Goal: Task Accomplishment & Management: Complete application form

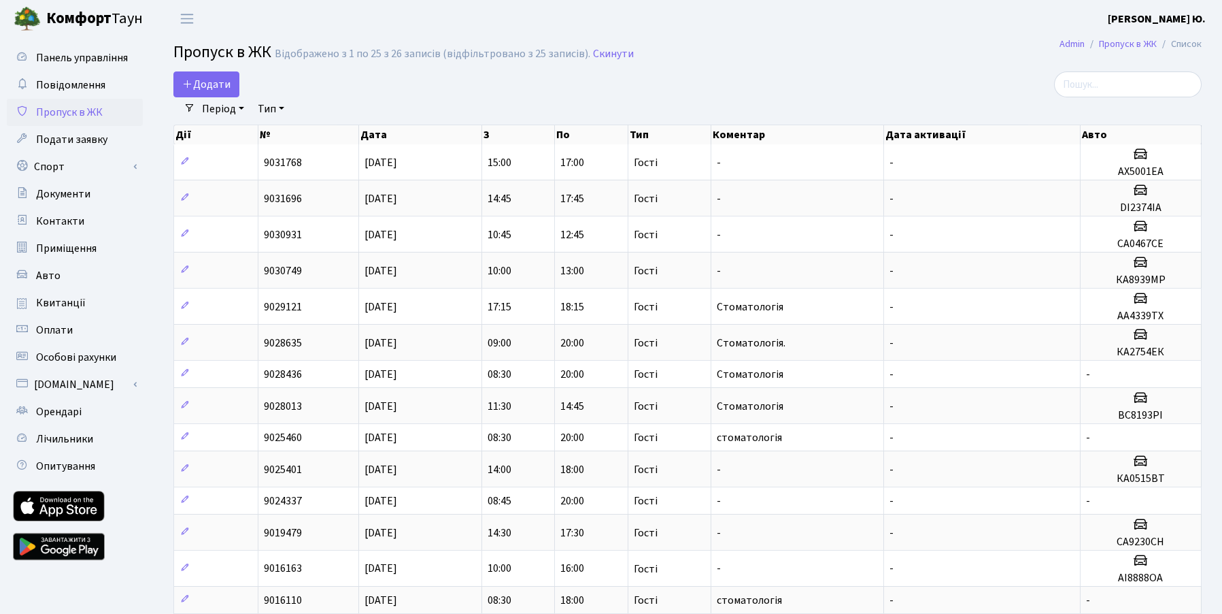
select select "25"
click at [194, 88] on span "Додати" at bounding box center [206, 84] width 48 height 15
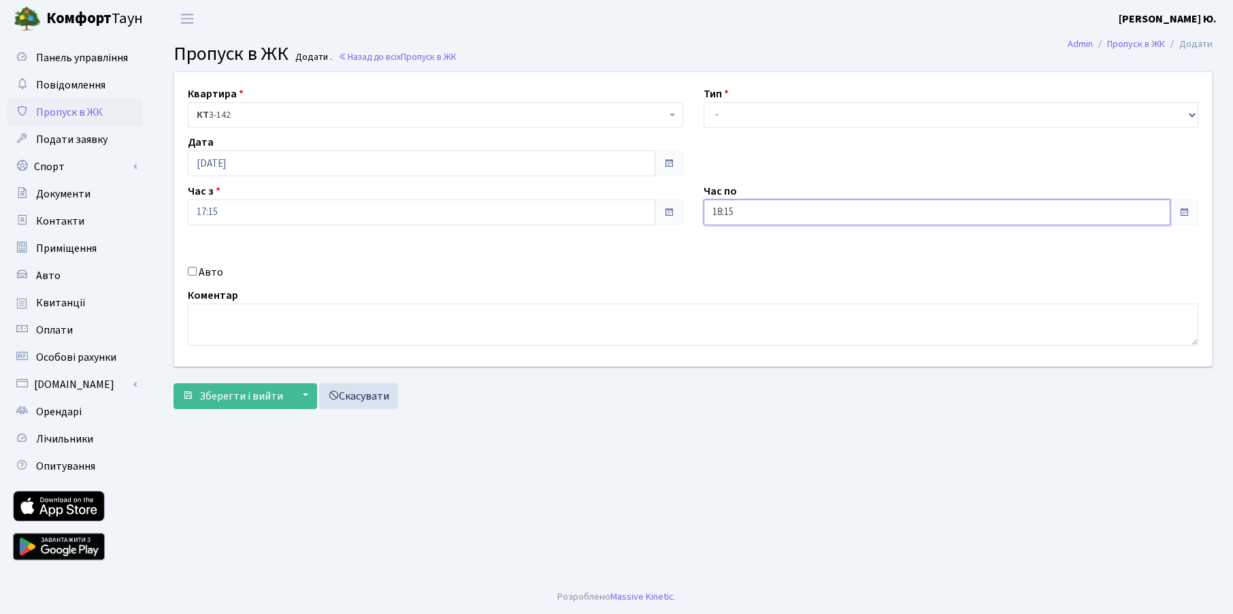
click at [723, 220] on input "18:15" at bounding box center [936, 212] width 467 height 26
drag, startPoint x: 739, startPoint y: 254, endPoint x: 682, endPoint y: 267, distance: 58.6
click at [735, 254] on icon at bounding box center [740, 259] width 37 height 37
type input "19:15"
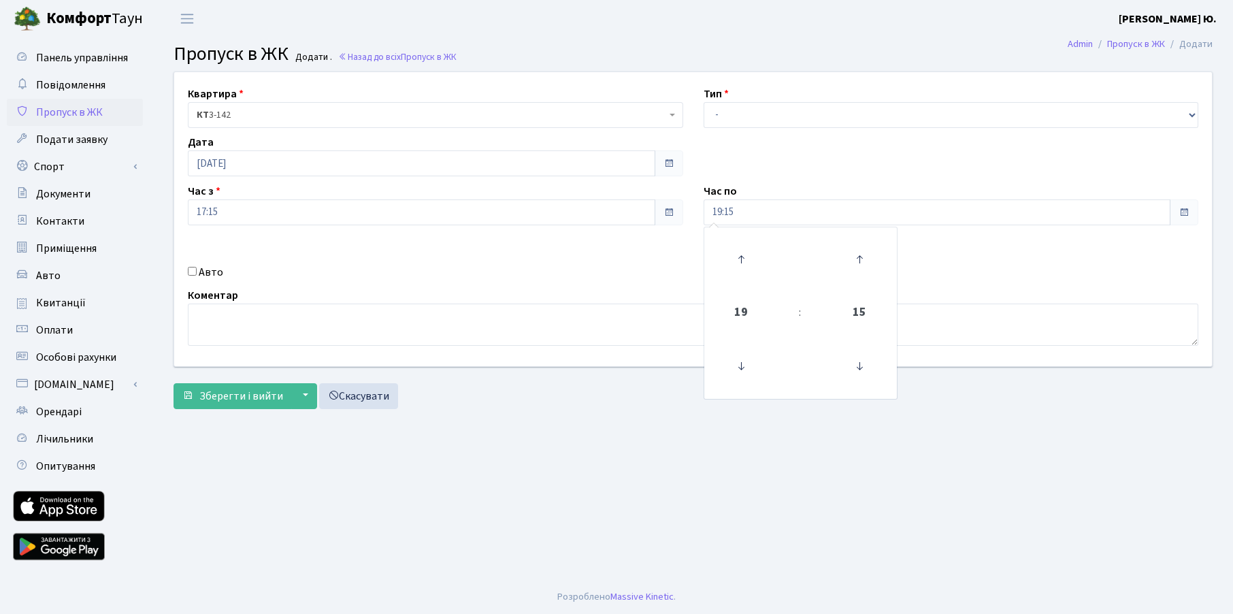
click at [204, 273] on label "Авто" at bounding box center [211, 272] width 24 height 16
click at [197, 273] on input "Авто" at bounding box center [192, 271] width 9 height 9
checkbox input "true"
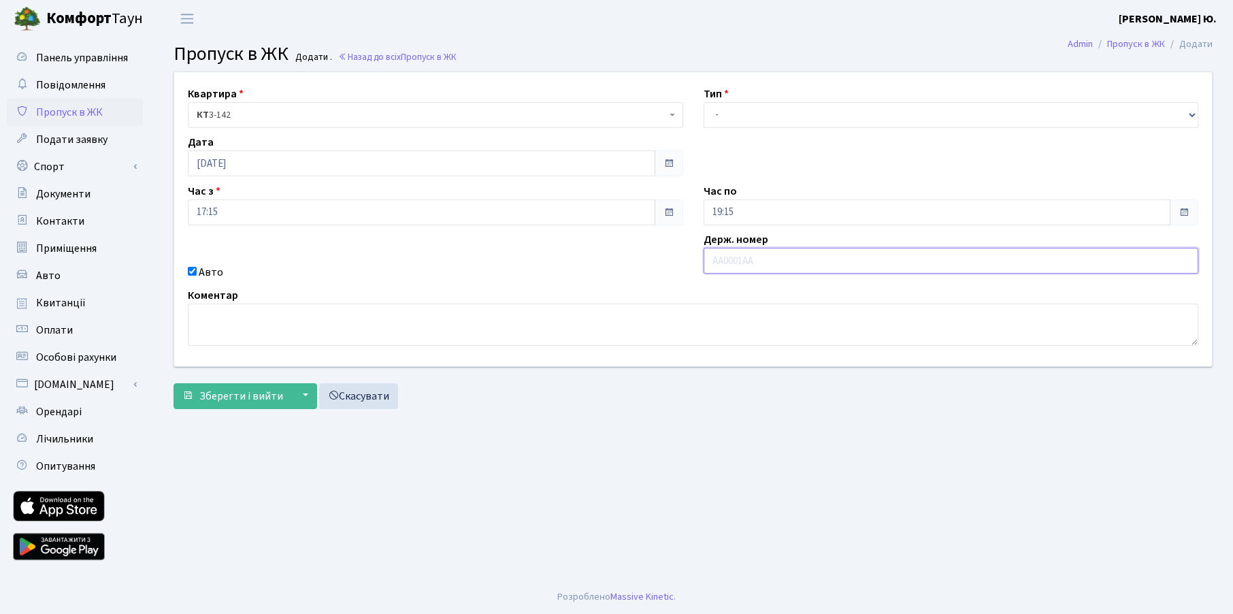
click at [746, 268] on input "text" at bounding box center [950, 261] width 495 height 26
type input "КА2754ЕК"
click at [197, 392] on button "Зберегти і вийти" at bounding box center [232, 396] width 118 height 26
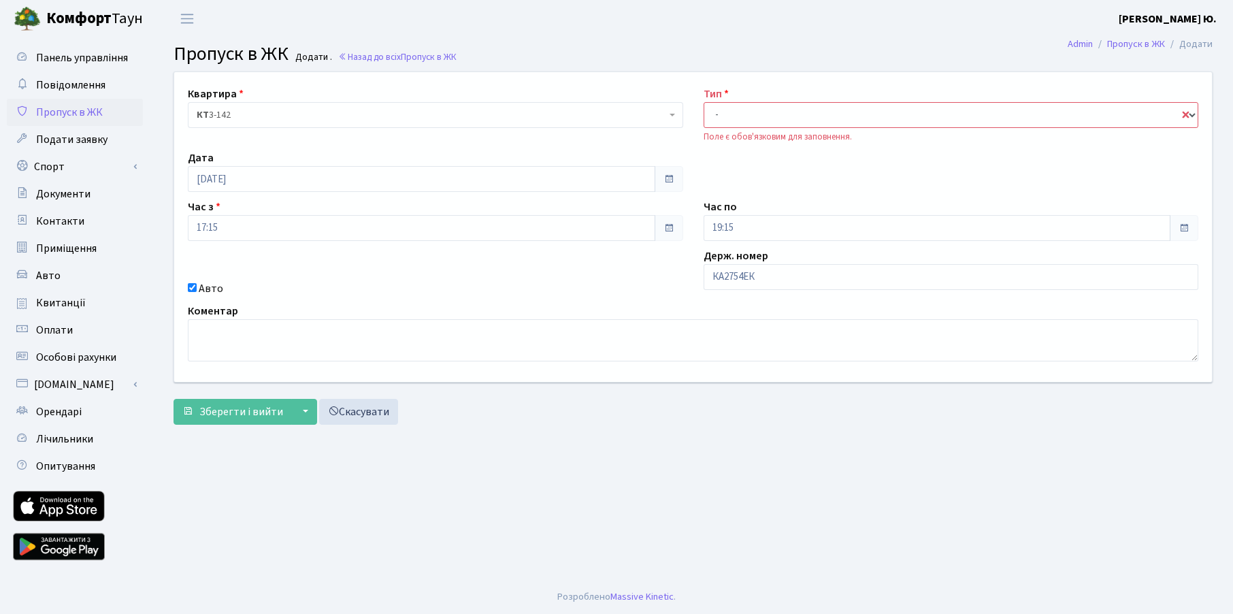
click at [723, 117] on select "- Доставка Таксі Гості Сервіс" at bounding box center [950, 115] width 495 height 26
select select "3"
click at [703, 102] on select "- Доставка Таксі Гості Сервіс" at bounding box center [950, 115] width 495 height 26
click at [249, 406] on span "Зберегти і вийти" at bounding box center [241, 411] width 84 height 15
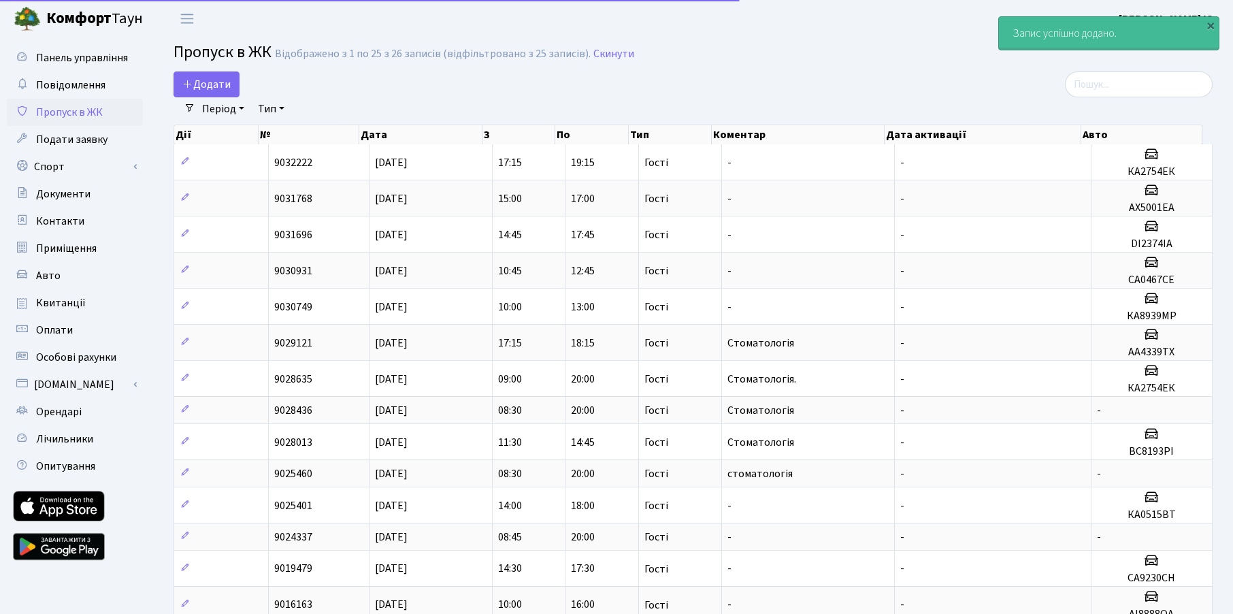
select select "25"
